Goal: Find specific fact: Find specific fact

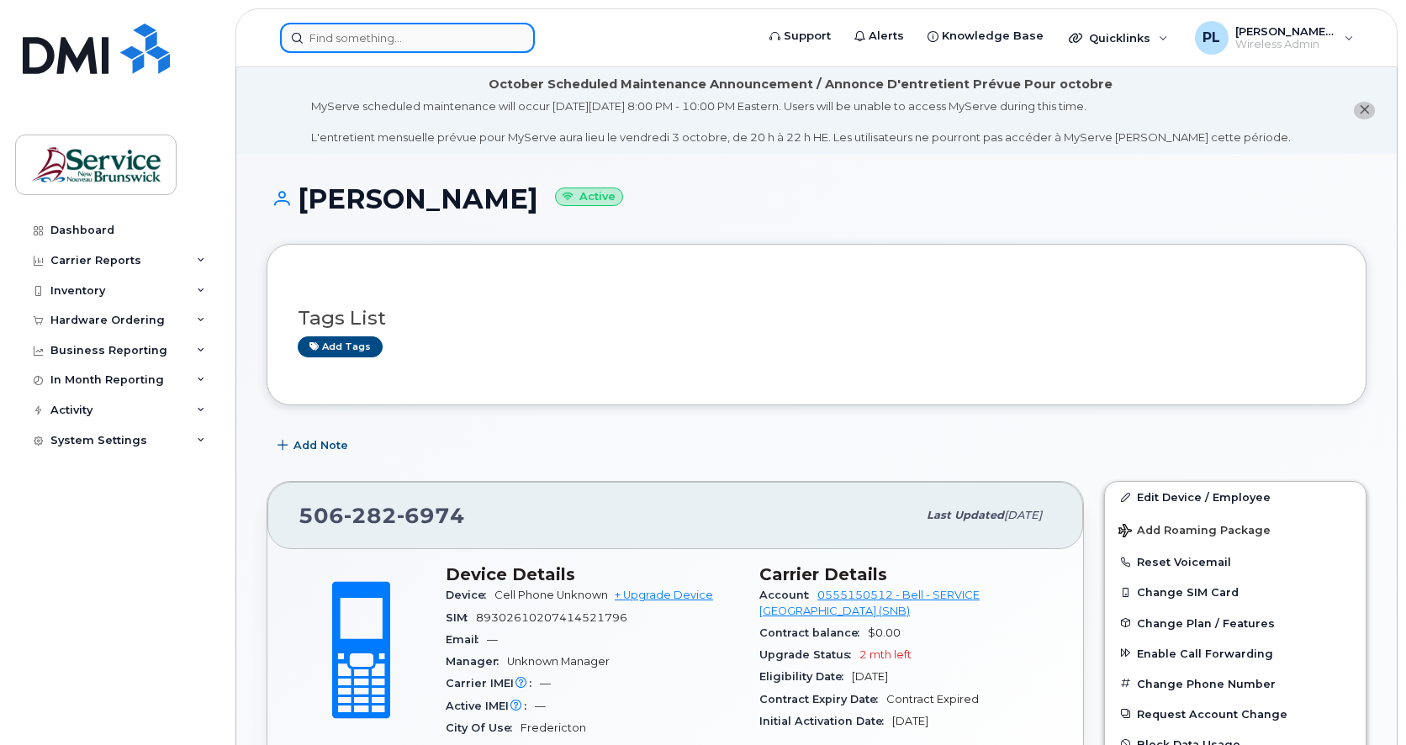
click at [400, 48] on input at bounding box center [407, 38] width 255 height 30
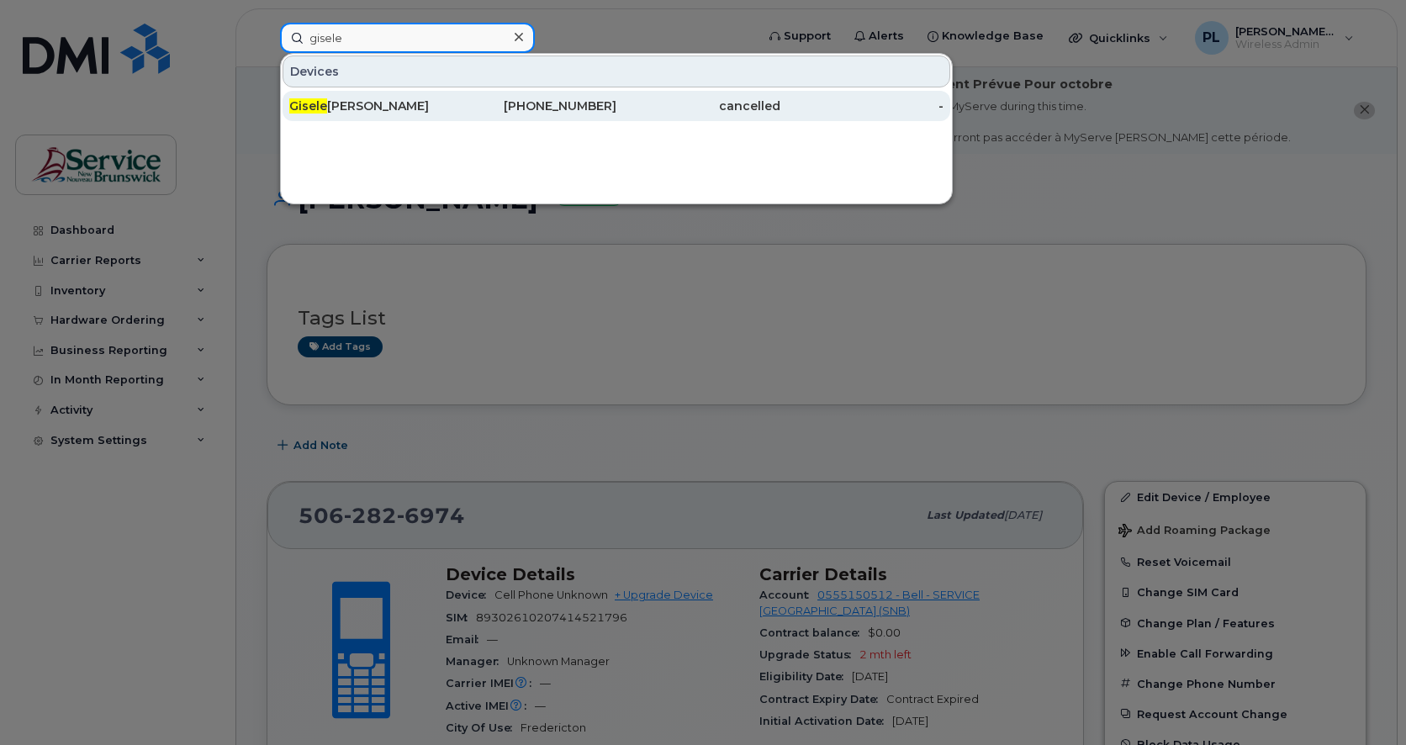
type input "gisele"
click at [720, 106] on div "cancelled" at bounding box center [699, 106] width 164 height 17
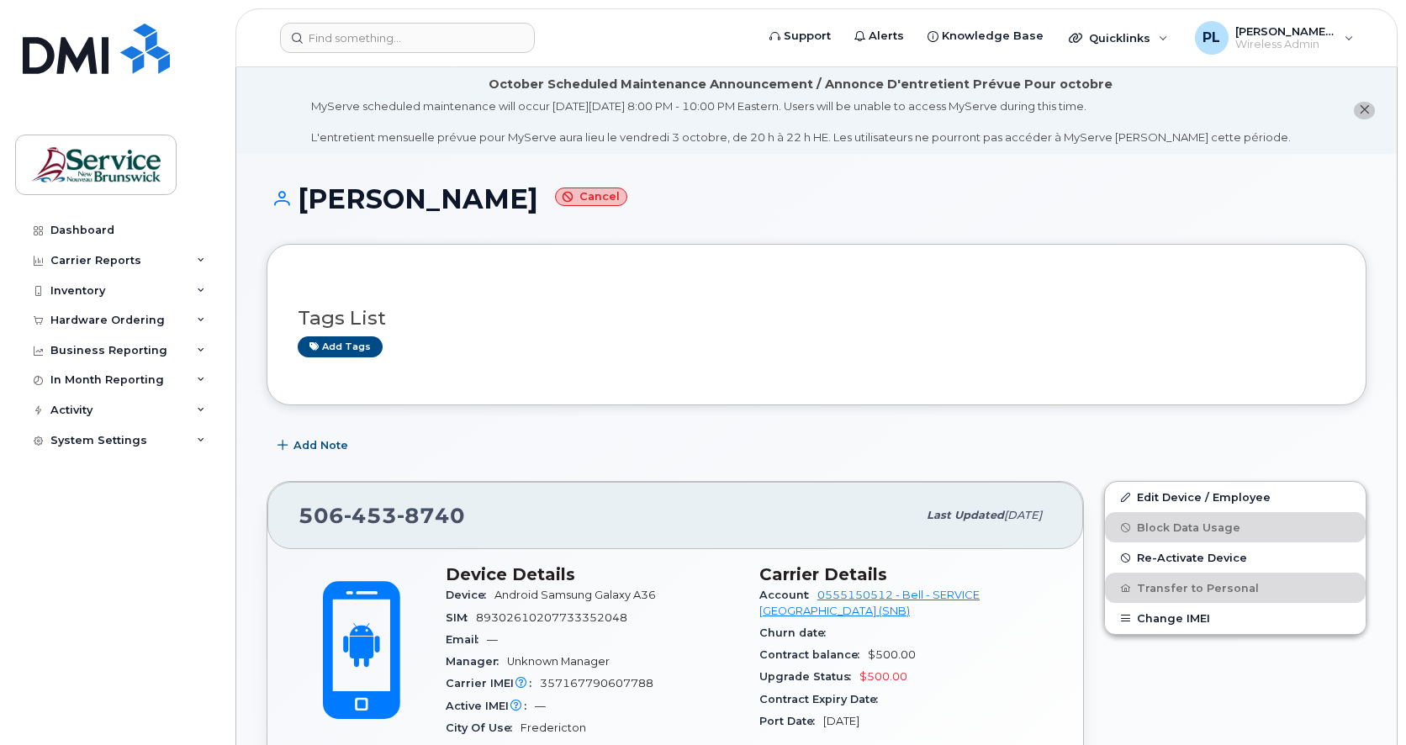
click at [383, 521] on span "453" at bounding box center [370, 515] width 53 height 25
copy span "506 453 8740"
